Goal: Find specific page/section: Find specific page/section

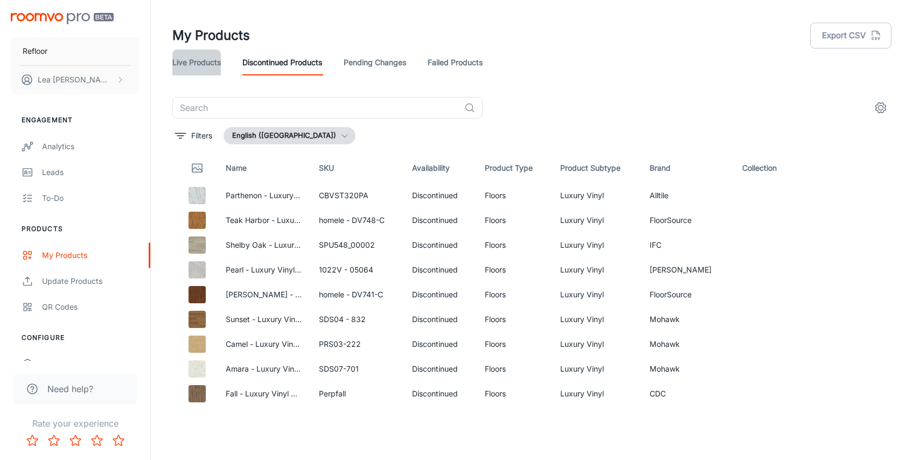
click at [204, 61] on link "Live Products" at bounding box center [196, 63] width 48 height 26
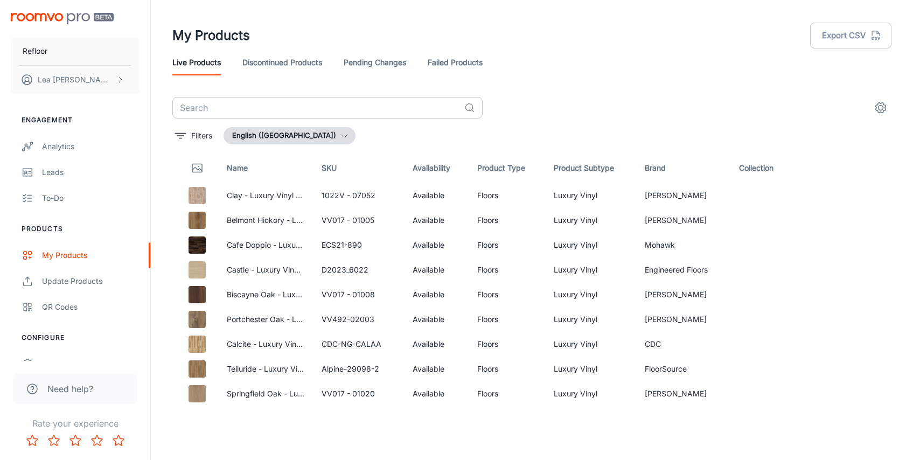
click at [357, 106] on input "text" at bounding box center [316, 108] width 288 height 22
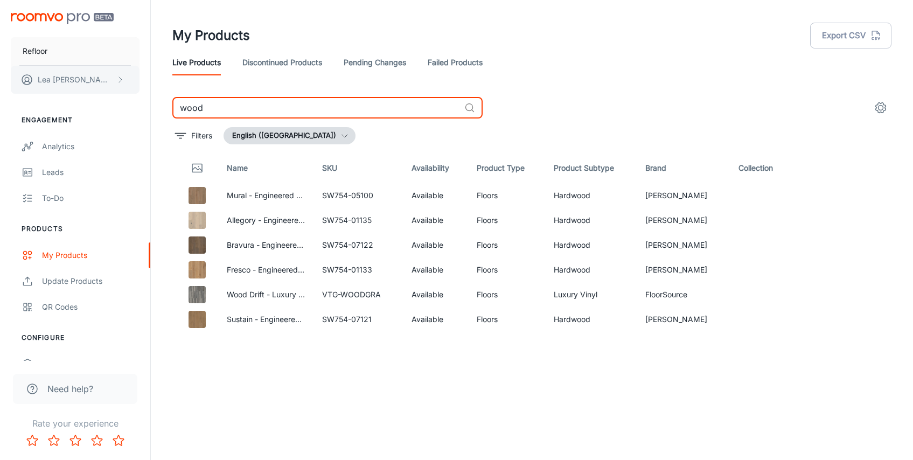
drag, startPoint x: 226, startPoint y: 111, endPoint x: 109, endPoint y: 87, distance: 119.5
click at [116, 89] on div "Refloor [PERSON_NAME] Engagement Analytics Leads To-do Products My Products Upd…" at bounding box center [456, 225] width 913 height 451
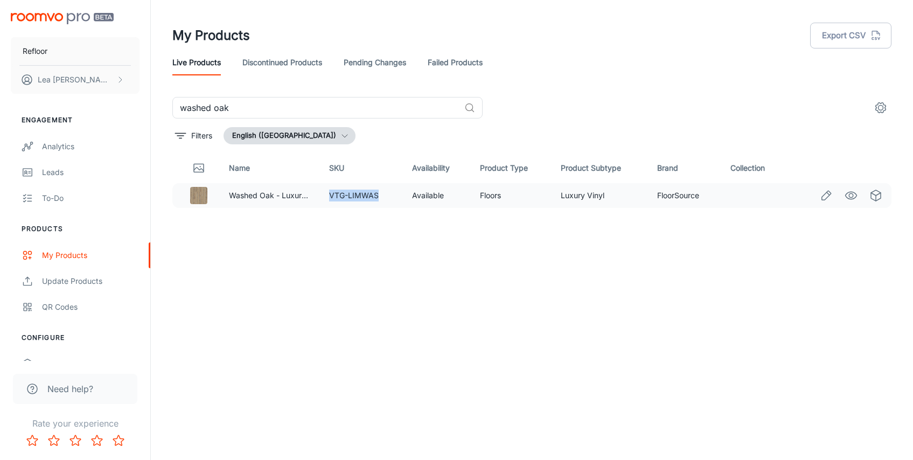
drag, startPoint x: 378, startPoint y: 194, endPoint x: 330, endPoint y: 196, distance: 48.0
click at [330, 197] on td "VTG-LIMWAS" at bounding box center [361, 195] width 83 height 25
click at [201, 194] on img at bounding box center [198, 195] width 17 height 17
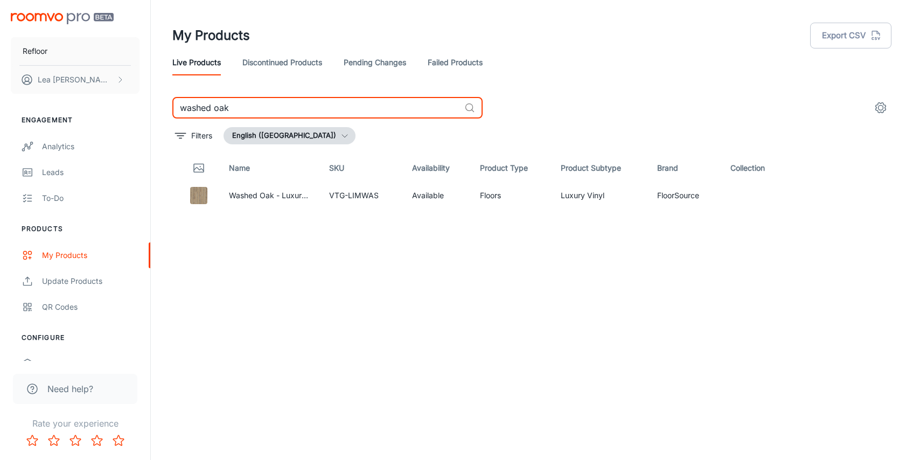
drag, startPoint x: 280, startPoint y: 107, endPoint x: 71, endPoint y: 95, distance: 208.8
click at [71, 95] on div "Refloor [PERSON_NAME] Engagement Analytics Leads To-do Products My Products Upd…" at bounding box center [456, 225] width 913 height 451
type input "b"
type input "aca"
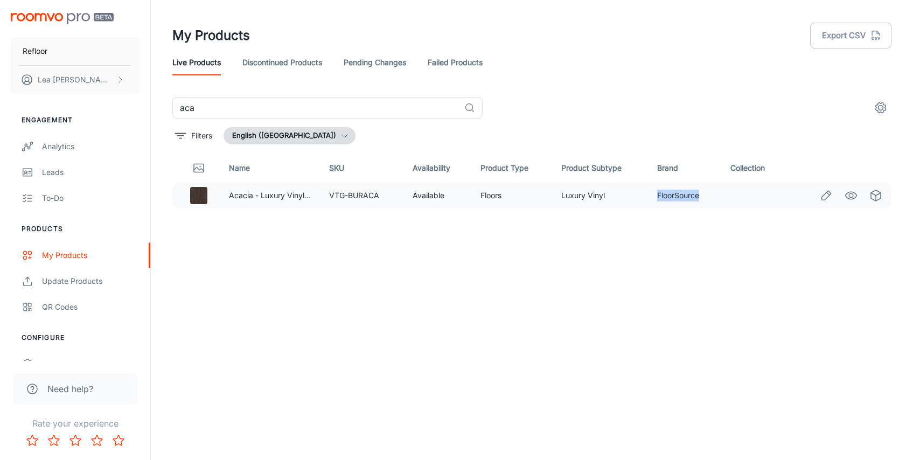
drag, startPoint x: 662, startPoint y: 185, endPoint x: 721, endPoint y: 184, distance: 59.3
click at [722, 184] on tr "Acacia - Luxury Vinyl Plank Flooring VTG-BURACA Available Floors Luxury Vinyl F…" at bounding box center [531, 195] width 719 height 25
